Goal: Information Seeking & Learning: Find specific page/section

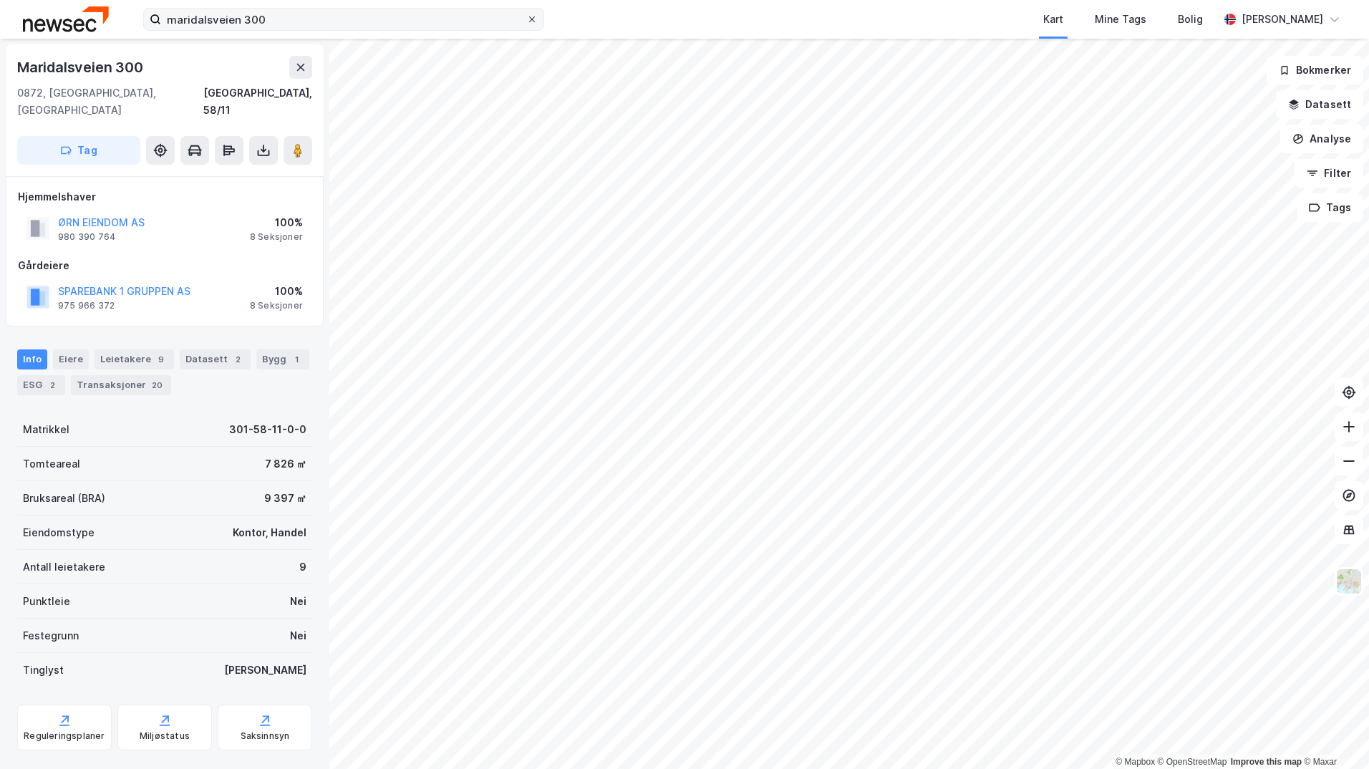
click at [534, 17] on icon at bounding box center [532, 19] width 6 height 6
click at [526, 17] on input "maridalsveien 300" at bounding box center [343, 19] width 365 height 21
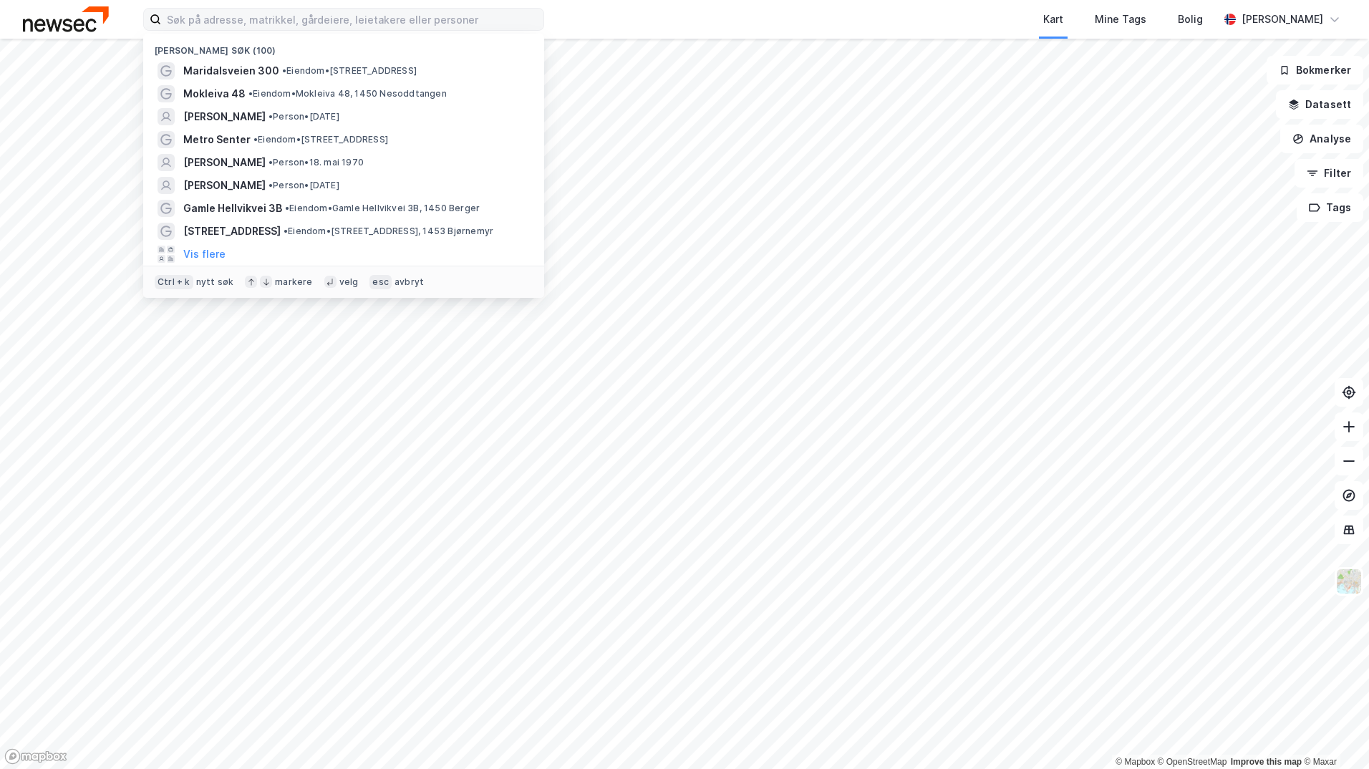
click at [637, 12] on div "Kart Mine Tags Bolig" at bounding box center [916, 19] width 606 height 39
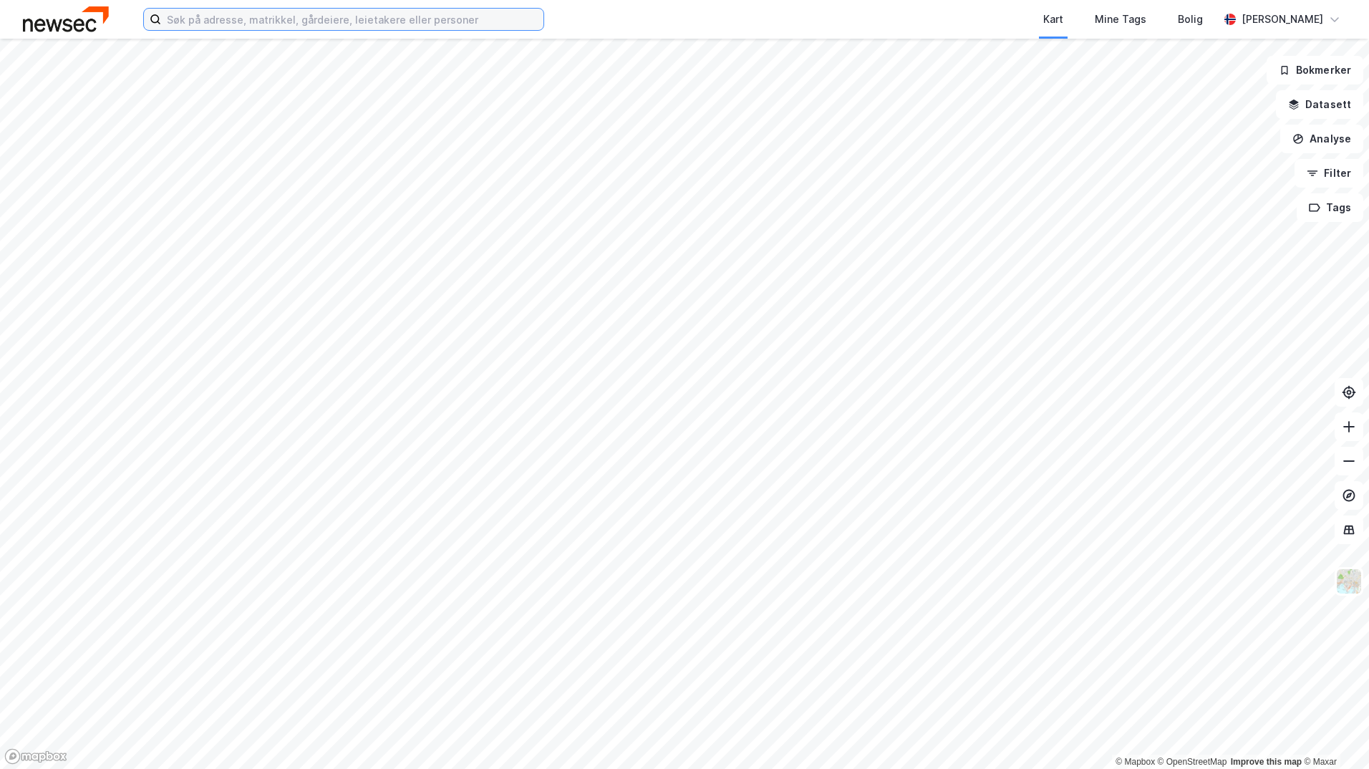
click at [461, 26] on input at bounding box center [352, 19] width 382 height 21
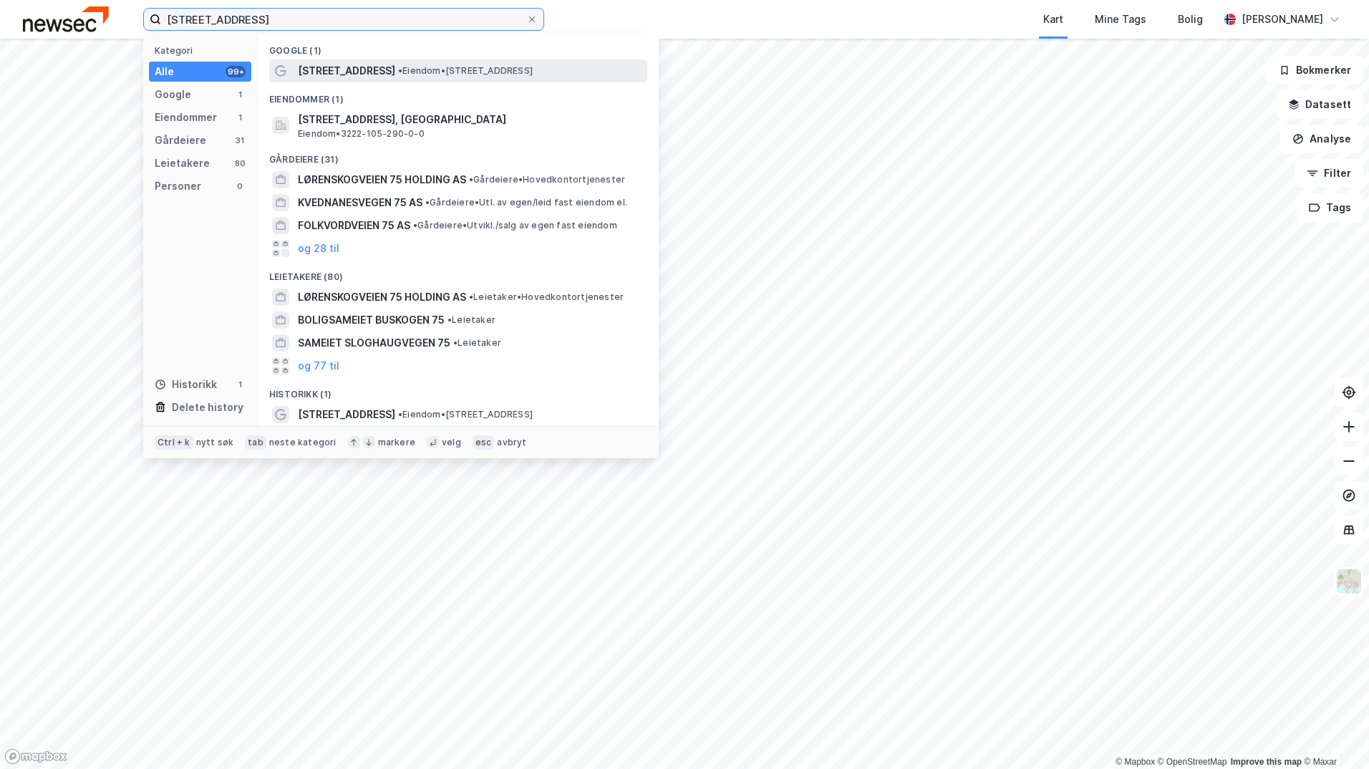
type input "[STREET_ADDRESS]"
click at [476, 75] on span "• Eiendom • [STREET_ADDRESS]" at bounding box center [465, 70] width 135 height 11
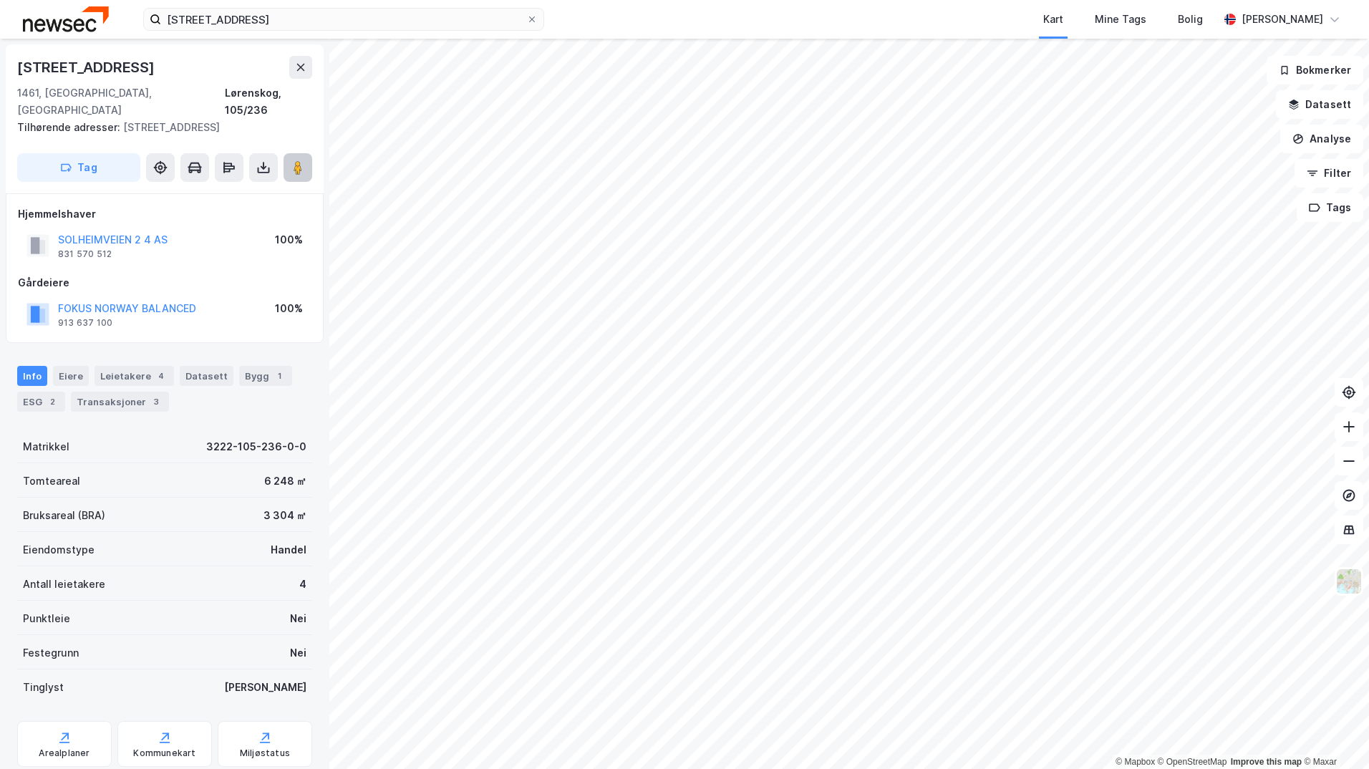
click at [295, 160] on image at bounding box center [298, 167] width 9 height 14
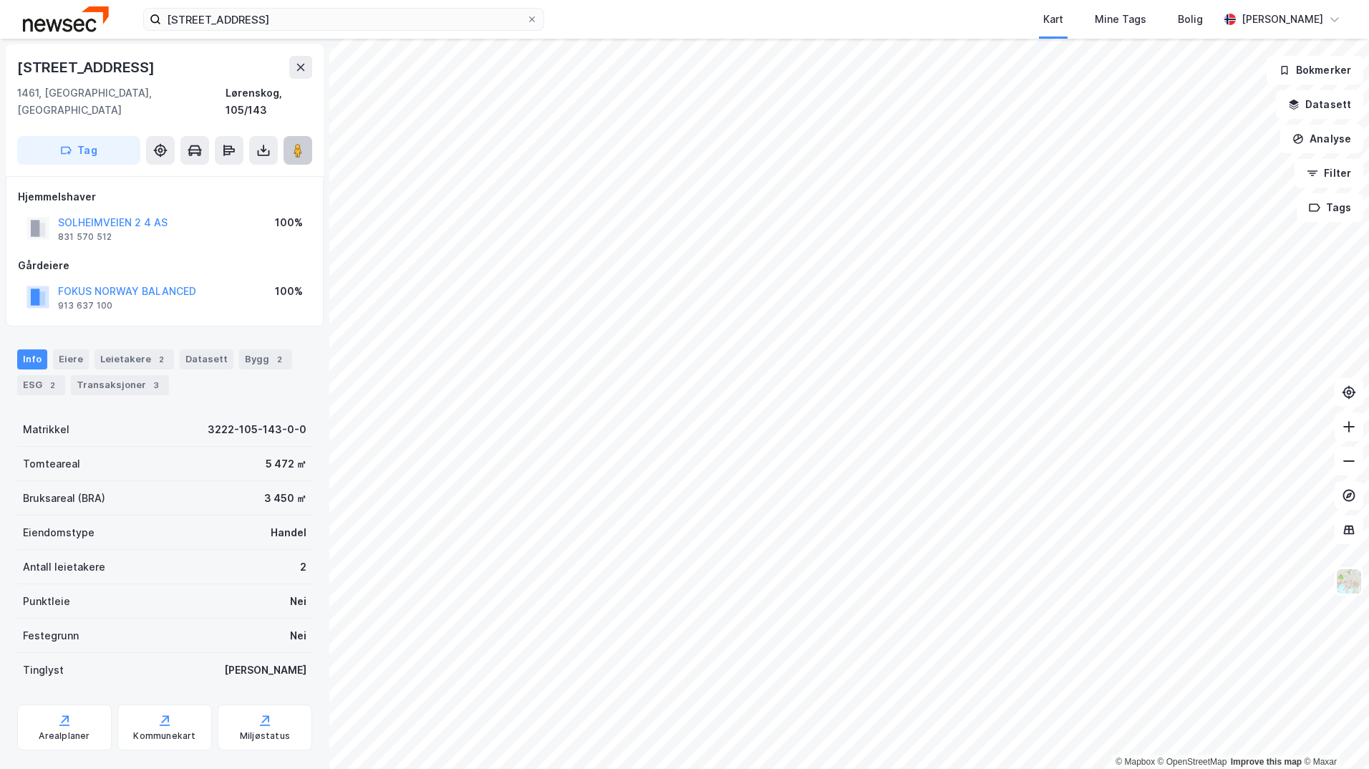
click at [290, 136] on button at bounding box center [298, 150] width 29 height 29
click at [143, 350] on div "Leietakere 7" at bounding box center [134, 360] width 79 height 20
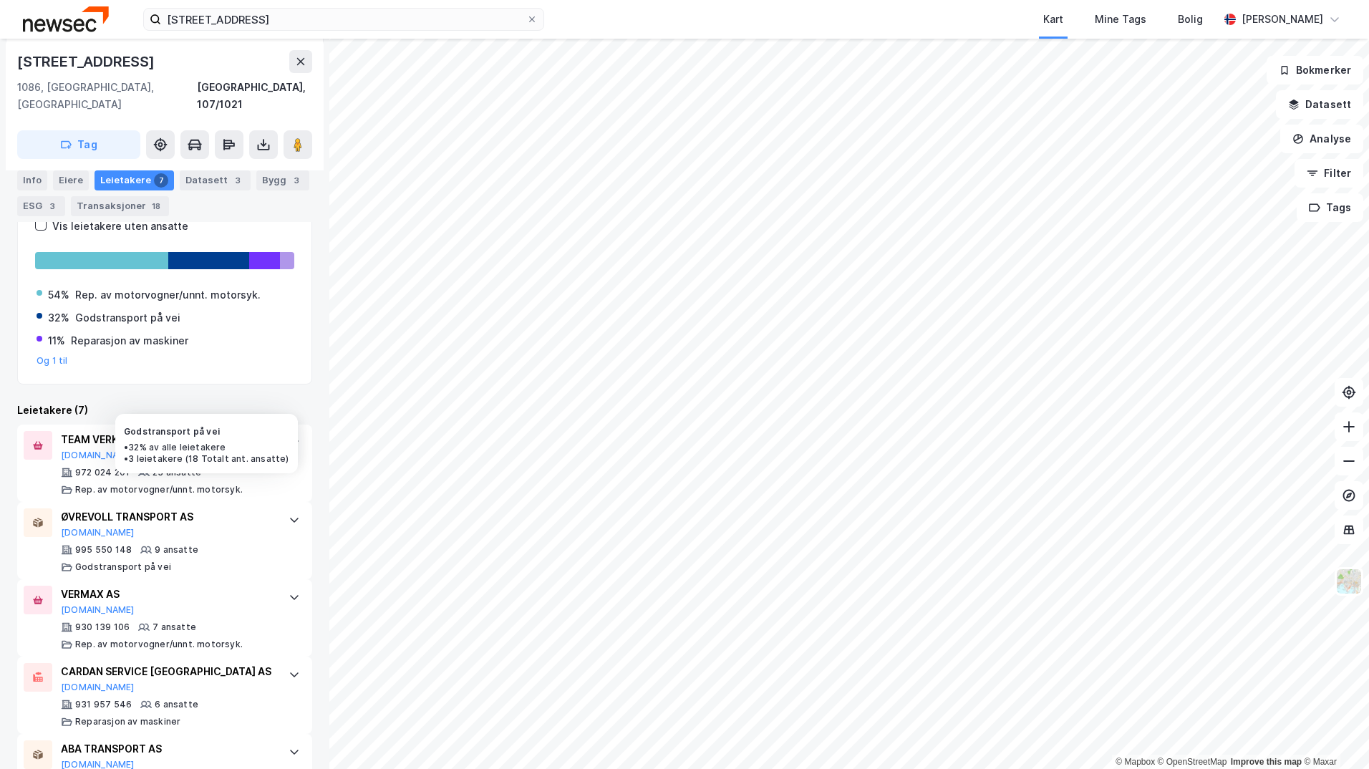
scroll to position [461, 0]
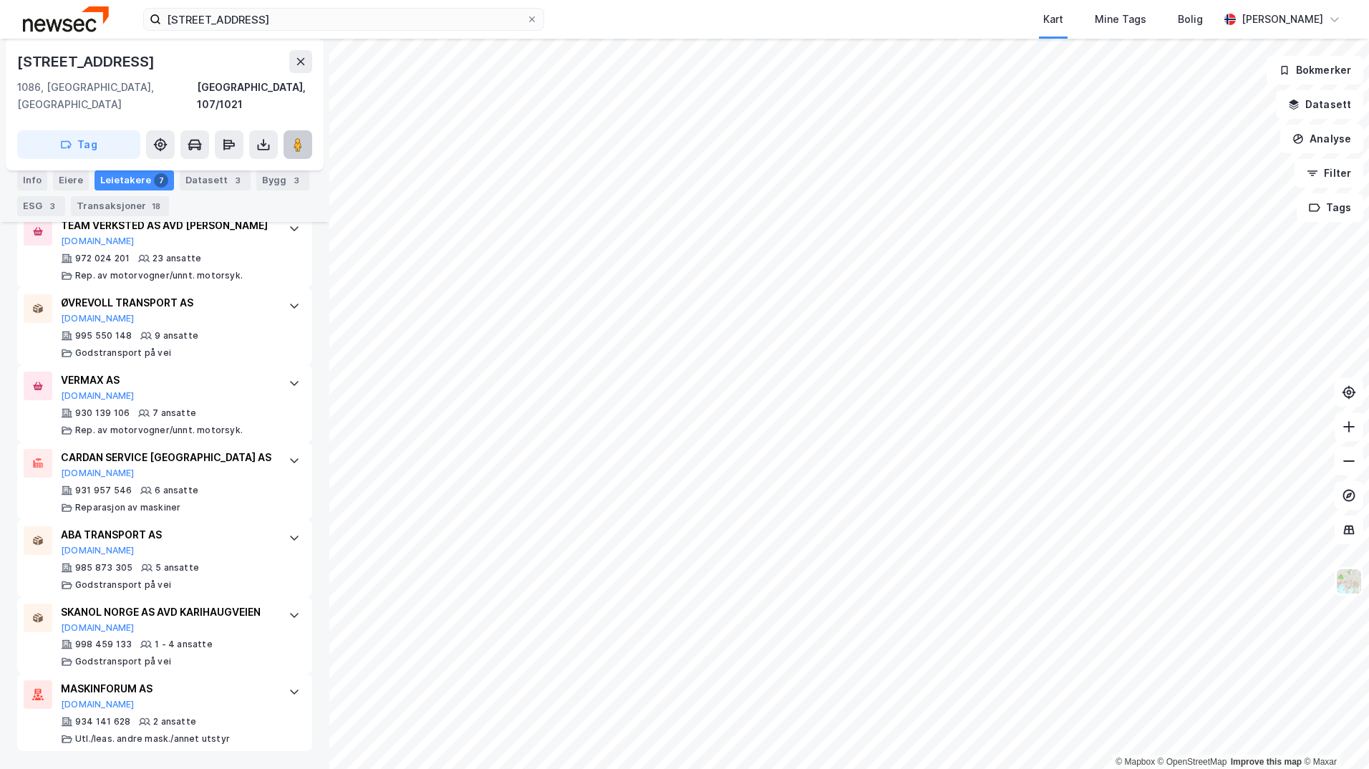
click at [293, 138] on icon at bounding box center [298, 145] width 14 height 14
click at [729, 371] on div "© Mapbox © OpenStreetMap Improve this map © Maxar Karihaugveien 102 1086, Oslo,…" at bounding box center [684, 404] width 1369 height 731
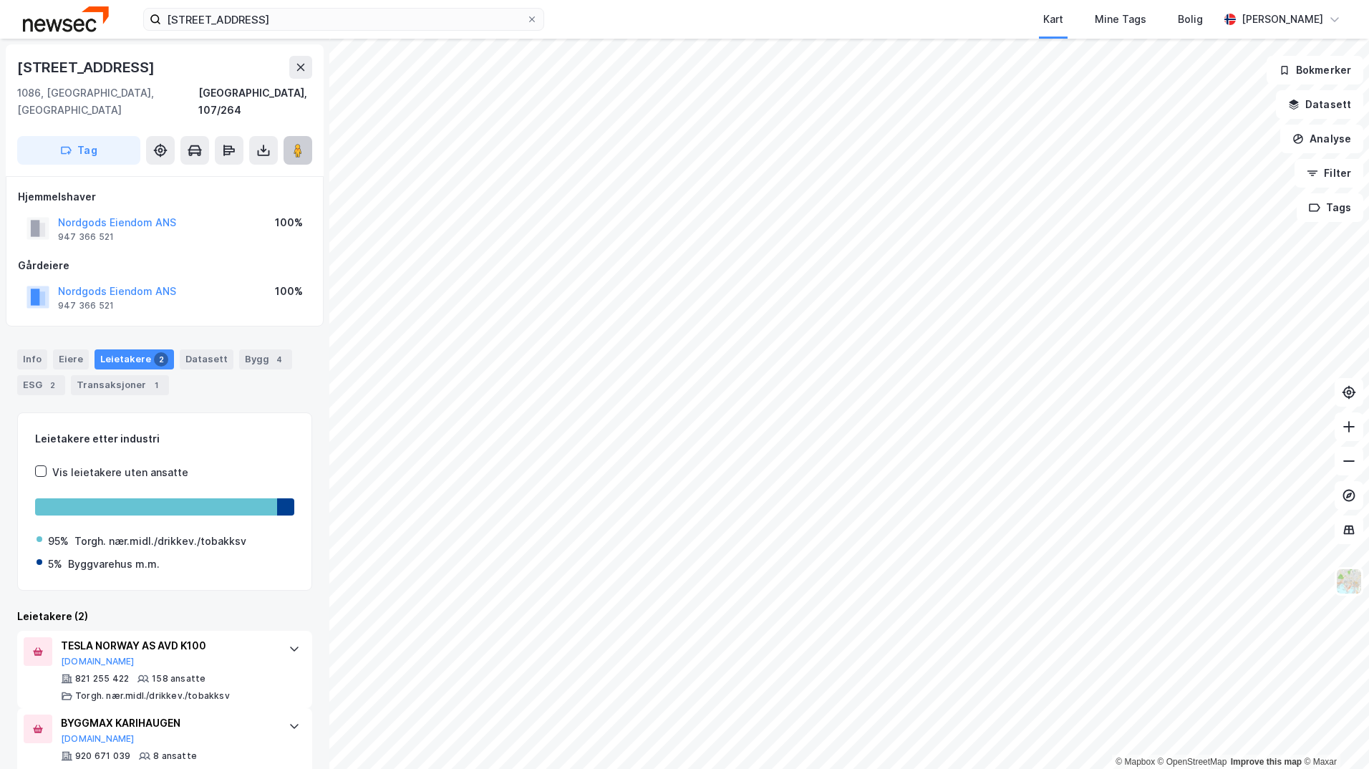
click at [297, 143] on image at bounding box center [298, 150] width 9 height 14
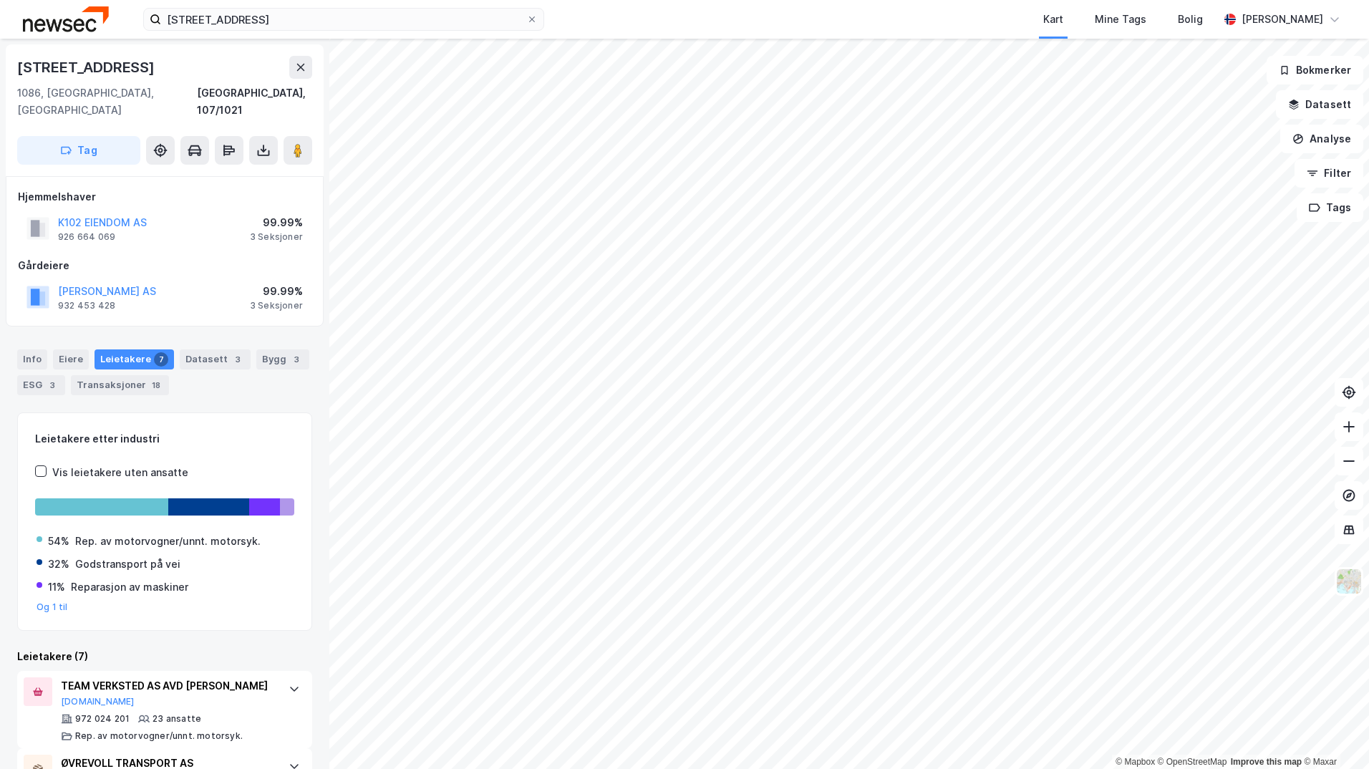
drag, startPoint x: 16, startPoint y: 66, endPoint x: 157, endPoint y: 59, distance: 141.2
click at [157, 59] on div "Karihaugveien 102 1086, Oslo, Oslo Oslo, 107/1021 Tag" at bounding box center [165, 110] width 318 height 132
drag, startPoint x: 157, startPoint y: 59, endPoint x: 128, endPoint y: 66, distance: 29.4
copy div "Karihaugveien 102"
click at [538, 14] on label "lørenskogveien 75" at bounding box center [343, 19] width 401 height 23
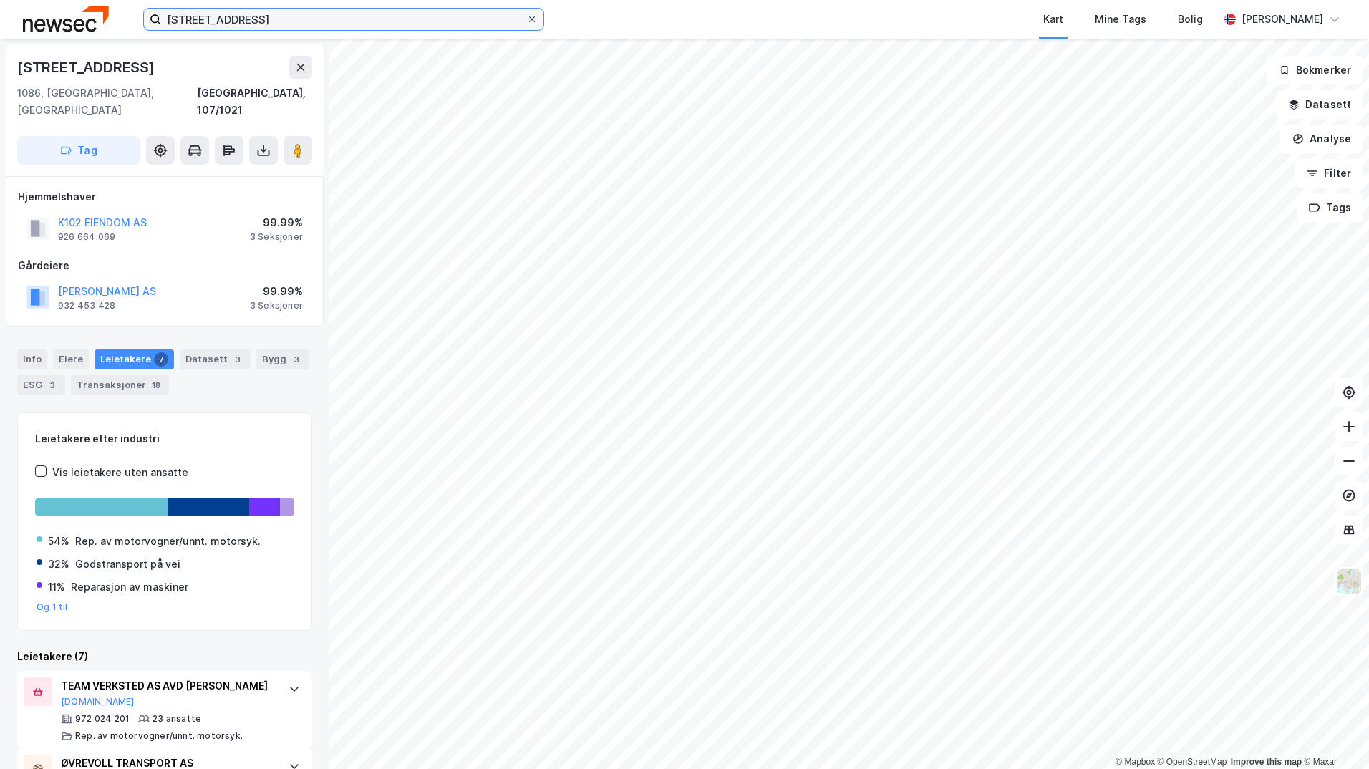
click at [526, 14] on input "lørenskogveien 75" at bounding box center [343, 19] width 365 height 21
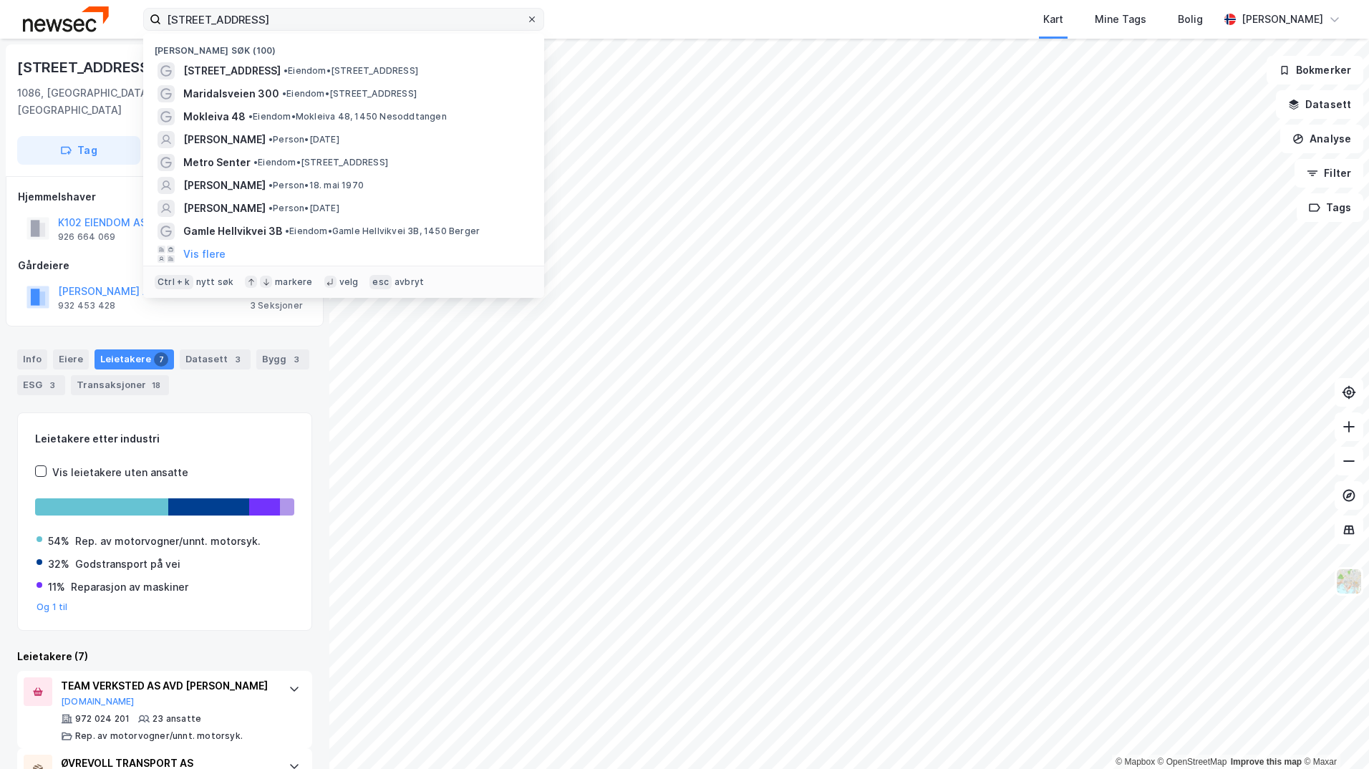
click at [531, 20] on icon at bounding box center [532, 19] width 9 height 9
click at [526, 20] on input "lørenskogveien 75" at bounding box center [343, 19] width 365 height 21
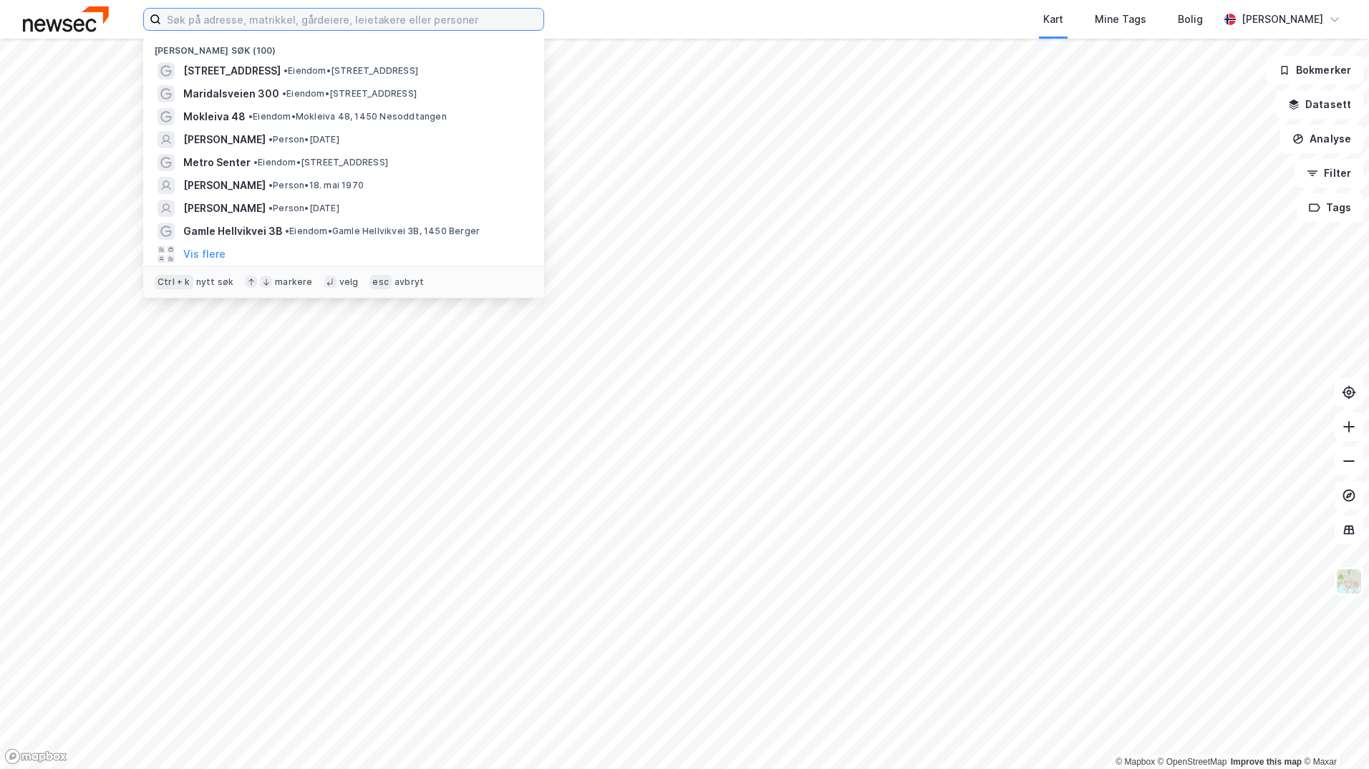
type input "<"
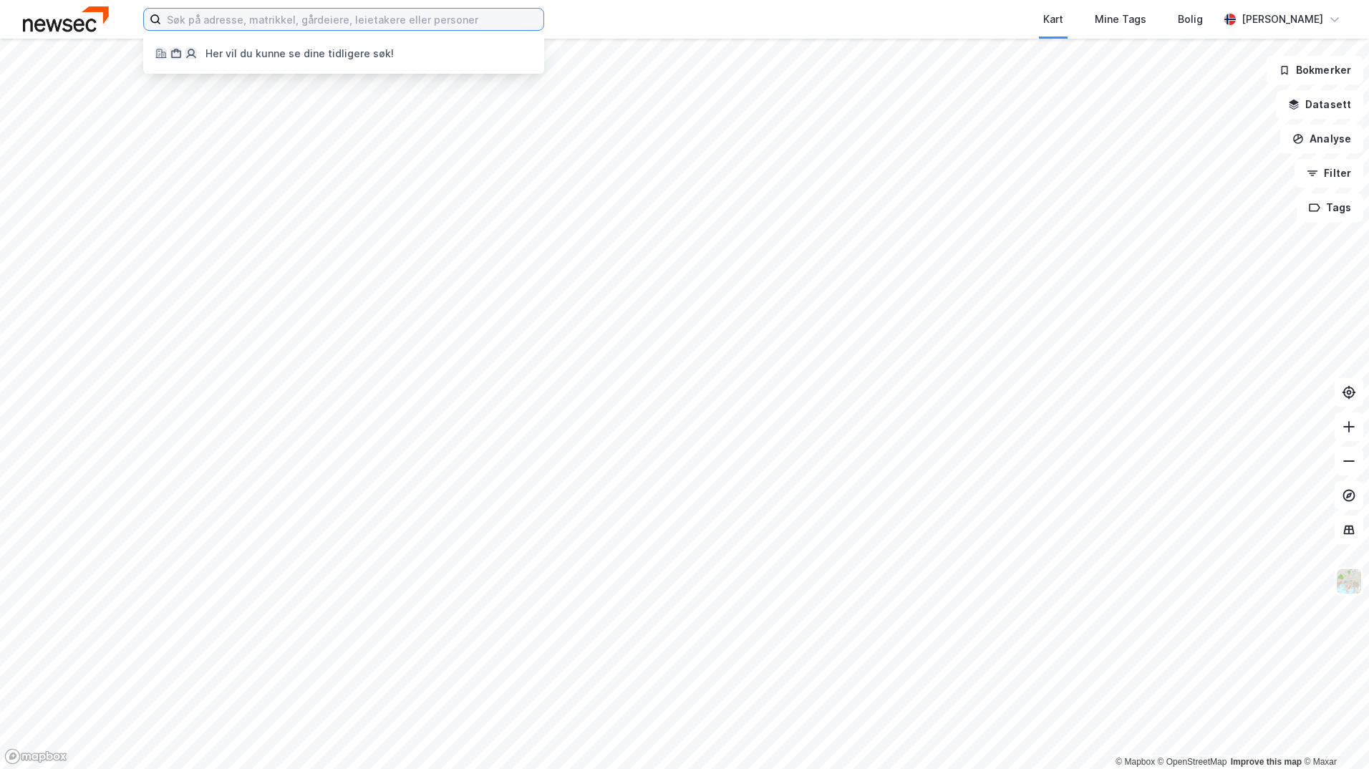
paste input "Hekla Eiendom AS"
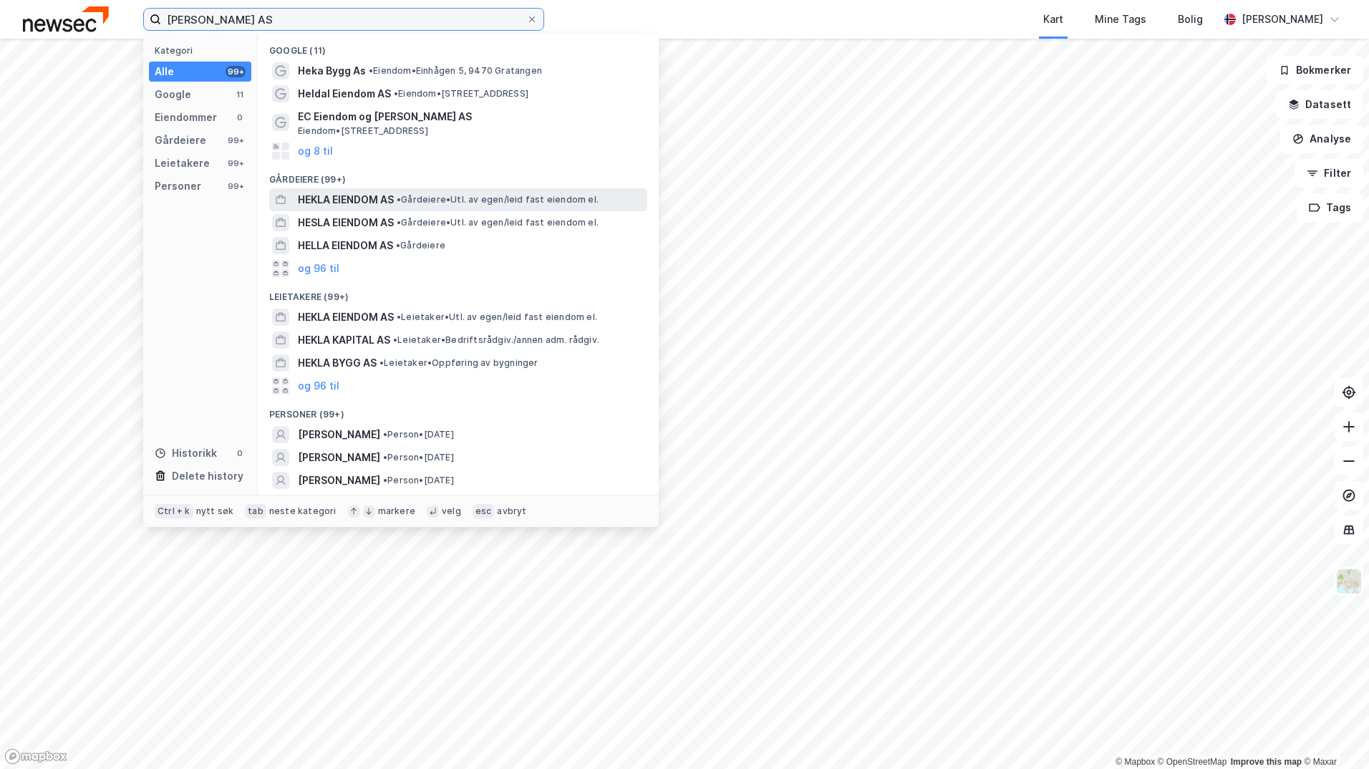
type input "Hekla Eiendom AS"
click at [491, 198] on span "• Gårdeiere • Utl. av egen/leid fast eiendom el." at bounding box center [498, 199] width 202 height 11
